Goal: Task Accomplishment & Management: Manage account settings

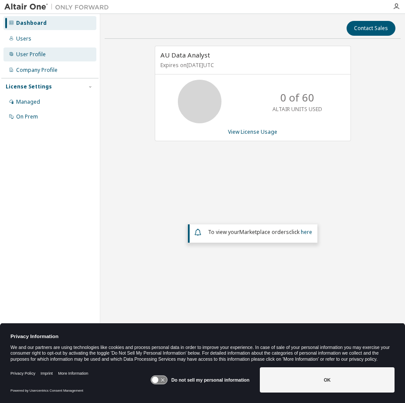
click at [20, 51] on div "User Profile" at bounding box center [31, 54] width 30 height 7
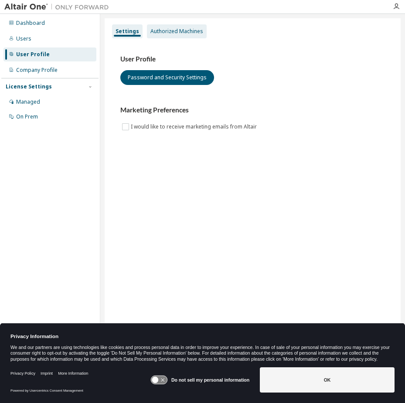
click at [164, 29] on div "Authorized Machines" at bounding box center [176, 31] width 53 height 7
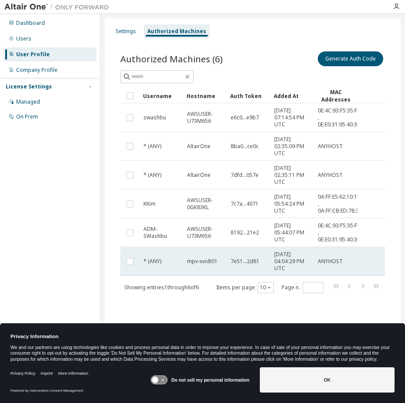
click at [136, 262] on td at bounding box center [129, 261] width 19 height 29
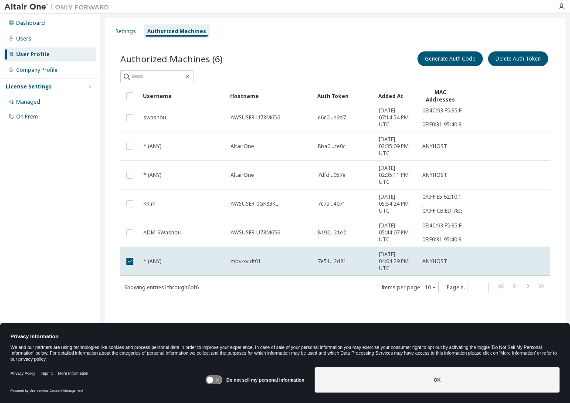
click at [405, 50] on div "Generate Auth Code Delete Auth Token" at bounding box center [442, 59] width 215 height 18
click at [405, 55] on button "Delete Auth Token" at bounding box center [518, 58] width 60 height 15
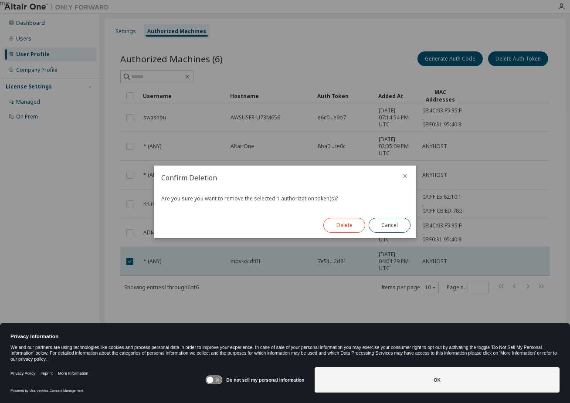
click at [345, 228] on button "Delete" at bounding box center [345, 225] width 42 height 15
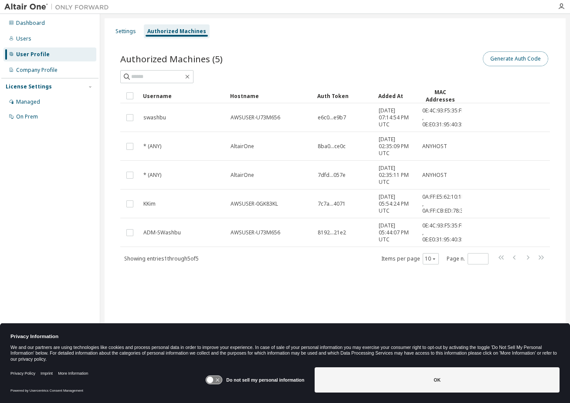
click at [405, 55] on button "Generate Auth Code" at bounding box center [515, 58] width 65 height 15
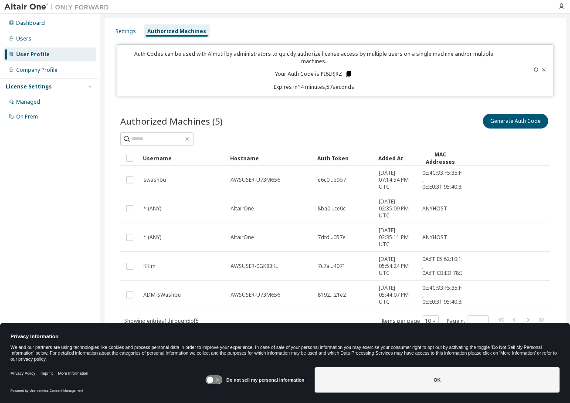
click at [348, 71] on icon at bounding box center [349, 74] width 5 height 6
click at [163, 354] on div "We and our partners are using technologies like cookies and process personal da…" at bounding box center [284, 353] width 549 height 17
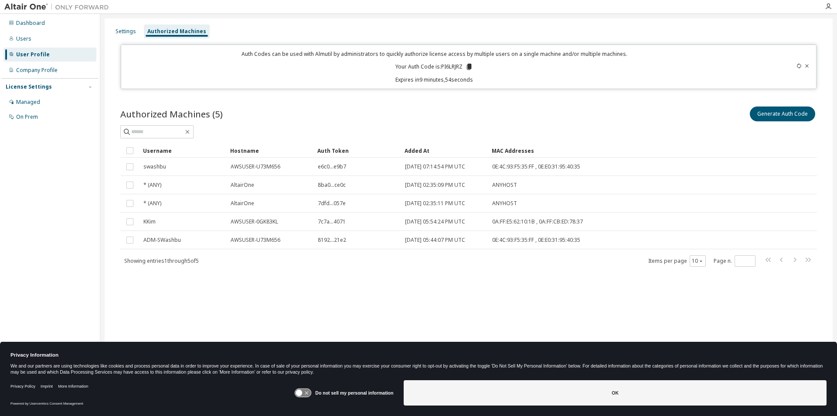
click at [230, 290] on div "Authorized Machines (5) Generate Auth Code Clear Load Save Save As Field Operat…" at bounding box center [469, 191] width 718 height 195
click at [405, 65] on icon at bounding box center [800, 65] width 4 height 5
click at [405, 62] on div at bounding box center [777, 66] width 68 height 33
click at [405, 61] on div at bounding box center [777, 66] width 68 height 33
click at [405, 65] on icon at bounding box center [807, 65] width 3 height 3
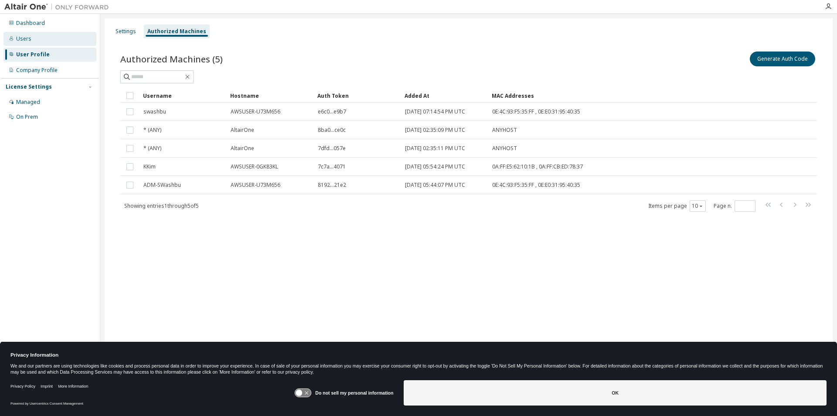
click at [27, 34] on div "Users" at bounding box center [49, 39] width 93 height 14
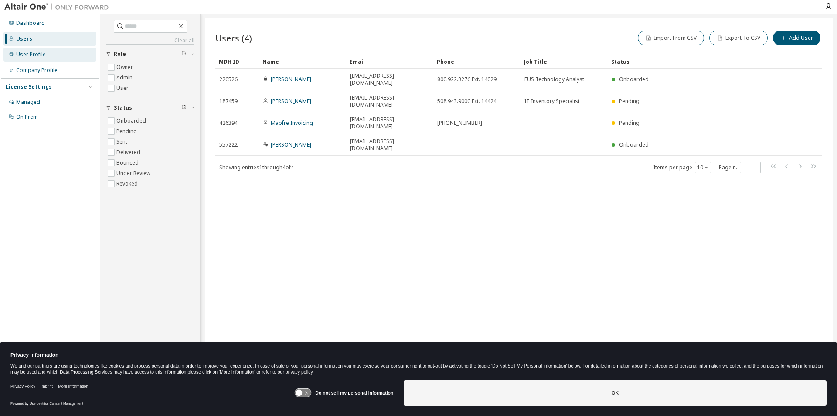
click at [27, 52] on div "User Profile" at bounding box center [31, 54] width 30 height 7
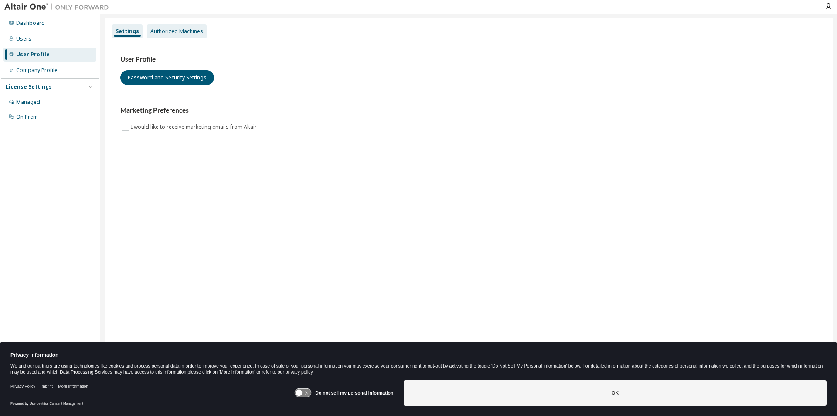
click at [177, 30] on div "Authorized Machines" at bounding box center [176, 31] width 53 height 7
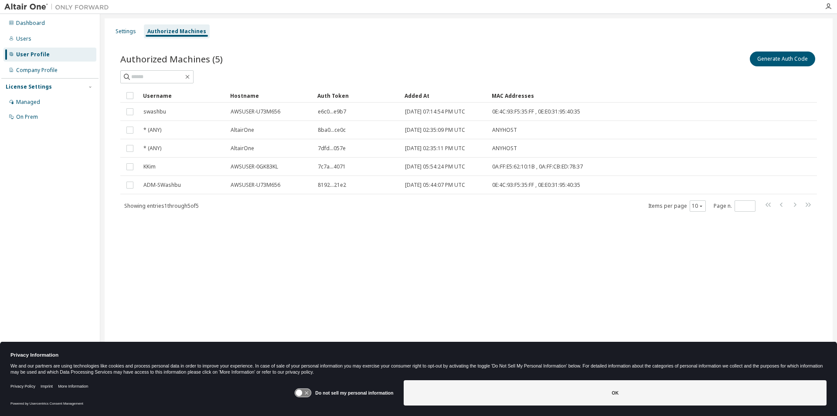
drag, startPoint x: 716, startPoint y: 206, endPoint x: 725, endPoint y: 204, distance: 8.9
click at [405, 204] on span "Page n. *" at bounding box center [735, 205] width 42 height 11
click at [405, 7] on icon "button" at bounding box center [828, 6] width 7 height 7
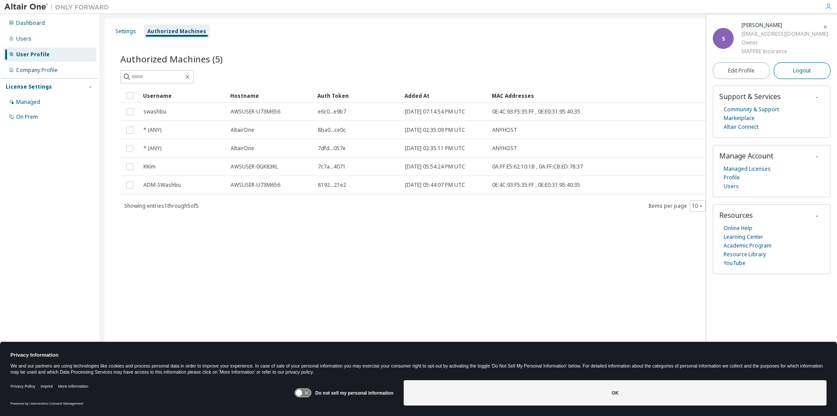
click at [405, 69] on span "Logout" at bounding box center [802, 70] width 18 height 9
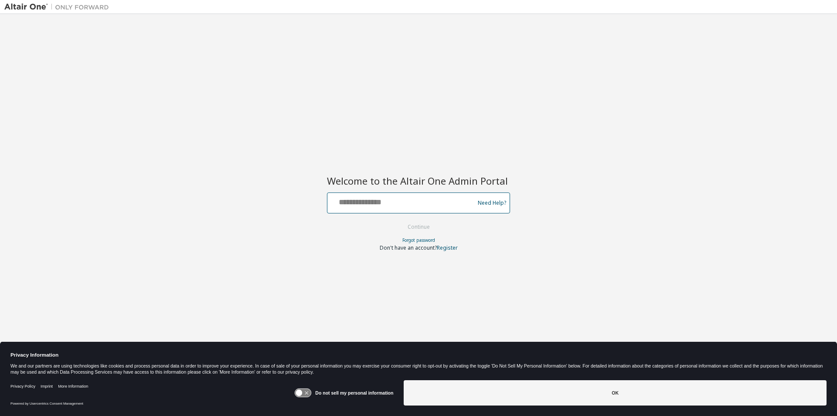
click at [384, 204] on input "text" at bounding box center [402, 200] width 143 height 13
type input "**********"
click at [419, 229] on button "Continue" at bounding box center [419, 226] width 41 height 13
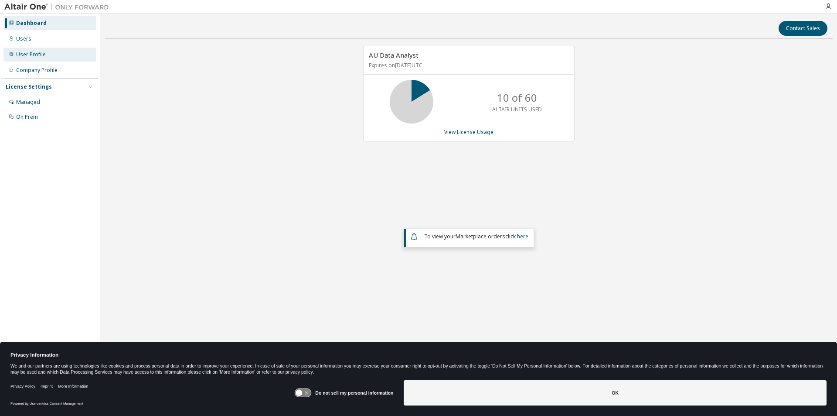
click at [31, 51] on div "User Profile" at bounding box center [31, 54] width 30 height 7
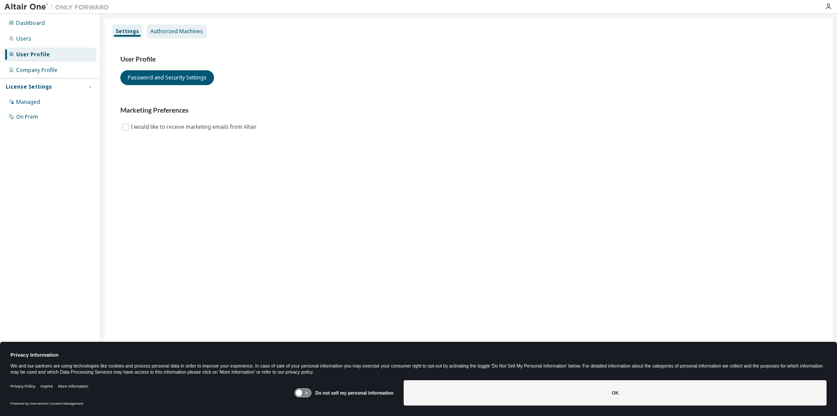
click at [171, 29] on div "Authorized Machines" at bounding box center [176, 31] width 53 height 7
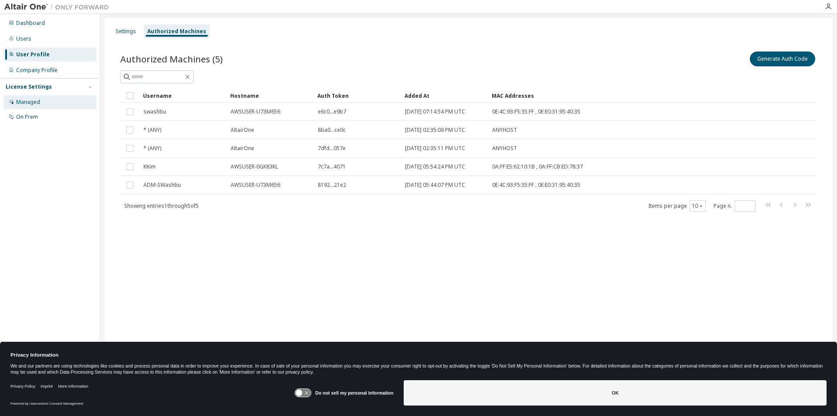
click at [25, 99] on div "Managed" at bounding box center [28, 102] width 24 height 7
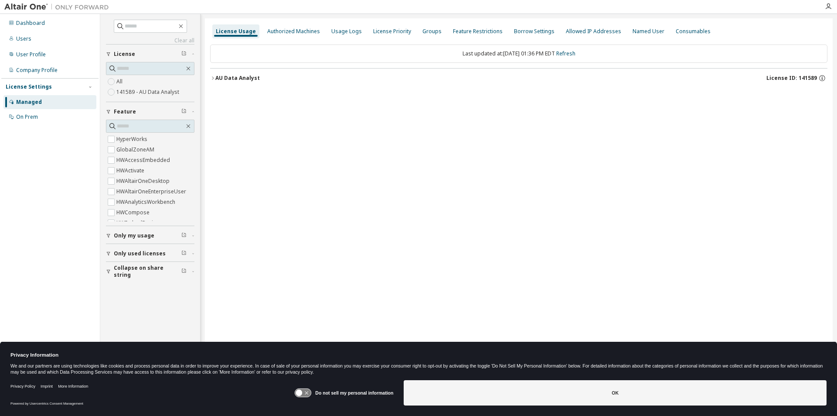
click at [214, 78] on icon "button" at bounding box center [212, 77] width 5 height 5
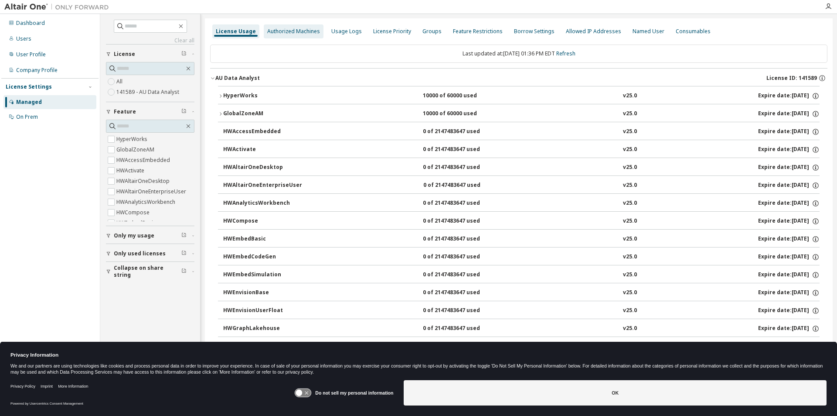
click at [300, 28] on div "Authorized Machines" at bounding box center [293, 31] width 53 height 7
